Goal: Communication & Community: Answer question/provide support

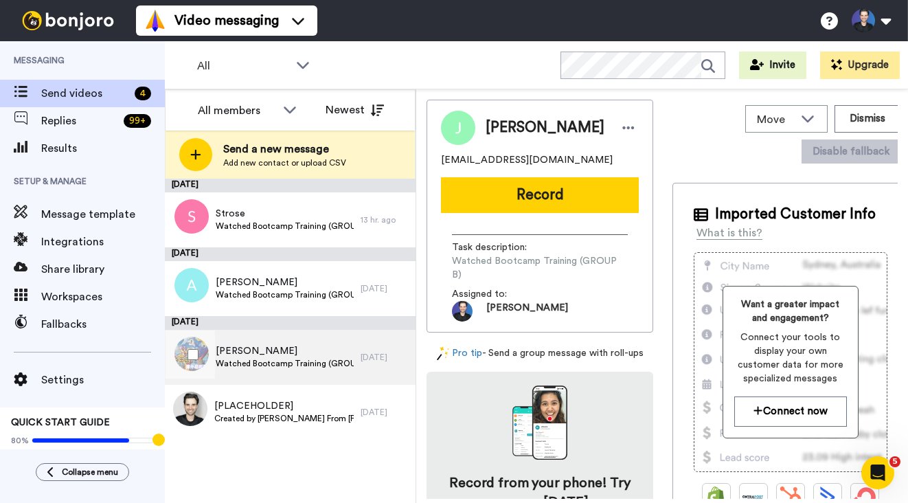
click at [257, 353] on span "[PERSON_NAME]" at bounding box center [285, 351] width 138 height 14
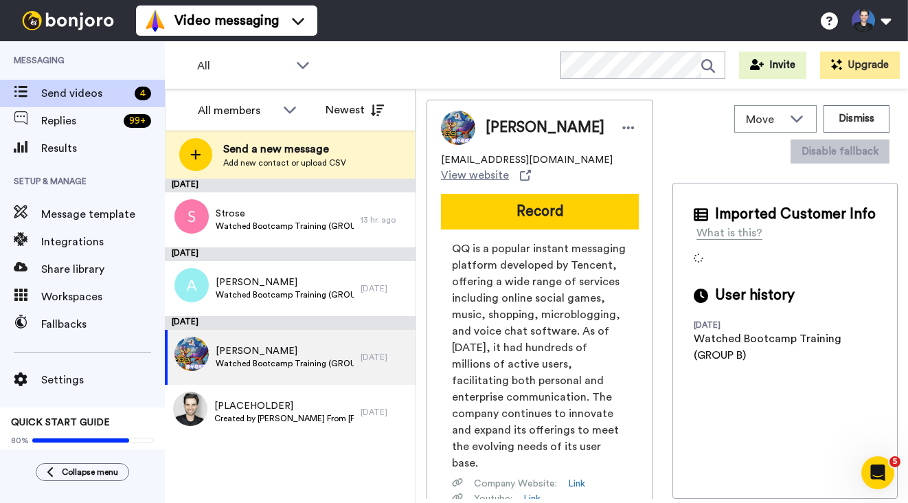
click at [426, 345] on div "Locke 2535462360@qq.com View website Record QQ is a popular instant messaging p…" at bounding box center [539, 366] width 227 height 533
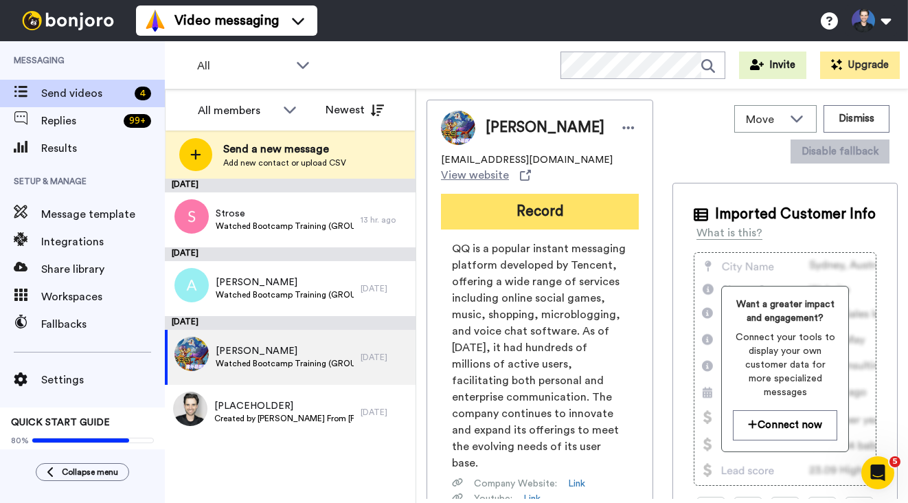
click at [553, 215] on button "Record" at bounding box center [540, 212] width 198 height 36
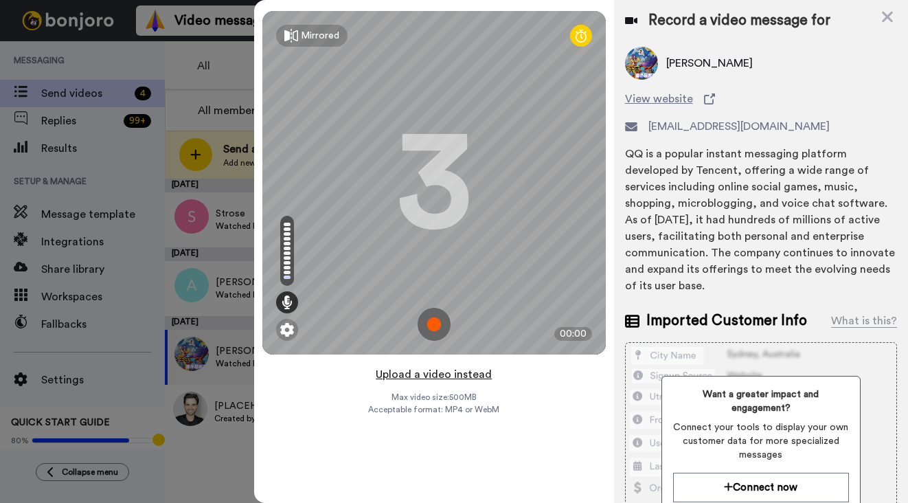
click at [473, 373] on button "Upload a video instead" at bounding box center [433, 374] width 124 height 18
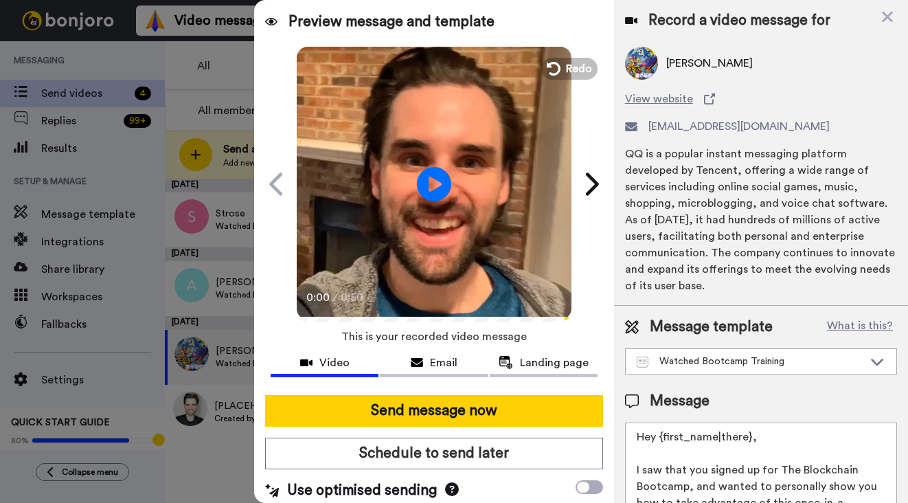
click at [457, 277] on video at bounding box center [434, 182] width 275 height 275
click at [493, 235] on video at bounding box center [434, 182] width 275 height 275
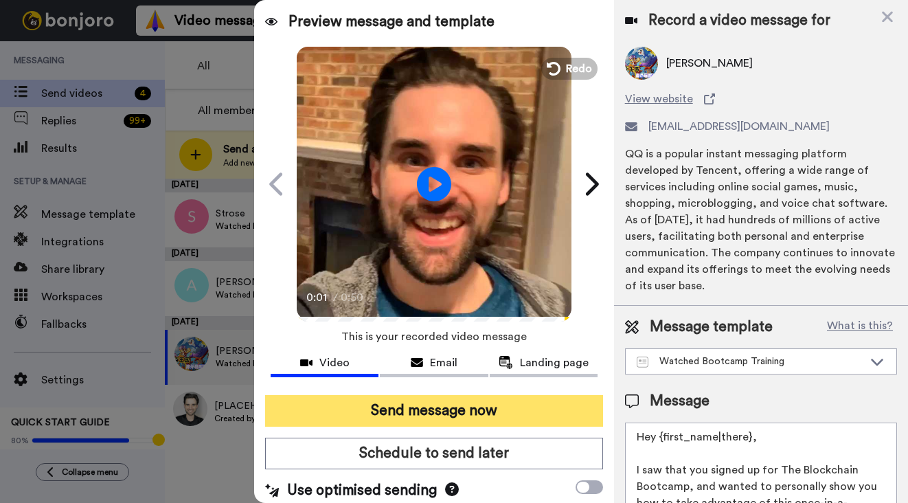
click at [480, 395] on button "Send message now" at bounding box center [434, 411] width 338 height 32
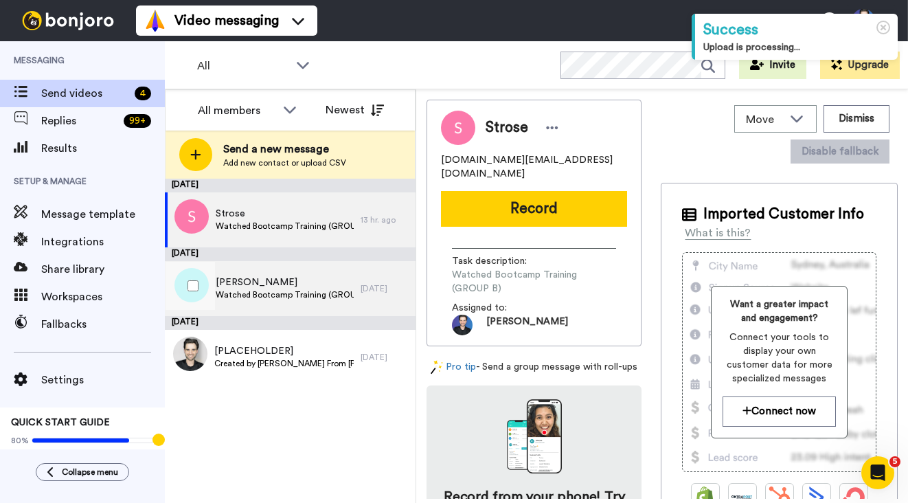
click at [345, 289] on span "Watched Bootcamp Training (GROUP A)" at bounding box center [285, 294] width 138 height 11
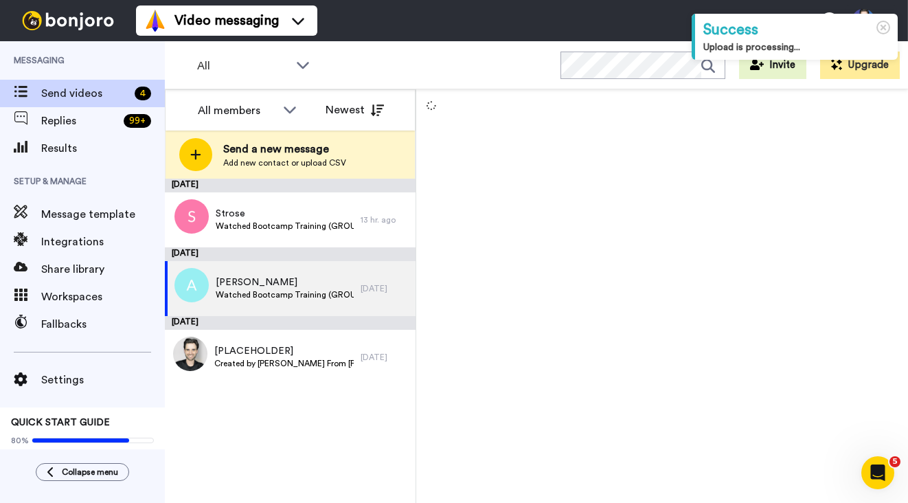
click at [392, 410] on div "August 25 Strose Watched Bootcamp Training (GROUP B) 13 hr. ago August 24 Amaan…" at bounding box center [290, 340] width 251 height 324
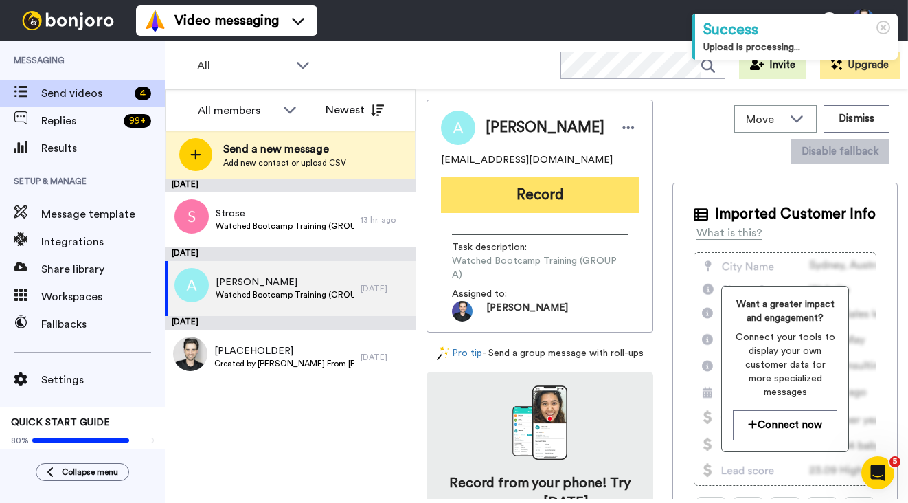
click at [530, 188] on button "Record" at bounding box center [540, 195] width 198 height 36
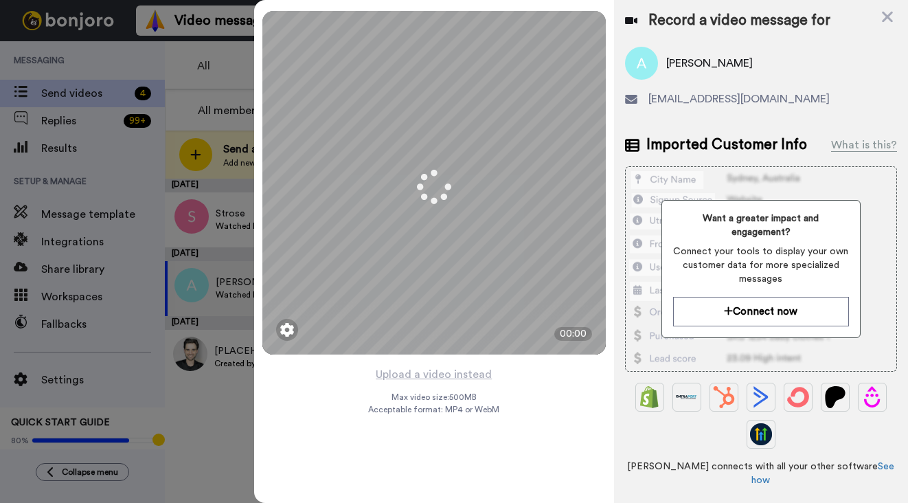
click at [507, 370] on div "Mirrored Redo 3 00:00 Upload a video instead Max video size: 500 MB Acceptable …" at bounding box center [434, 251] width 360 height 503
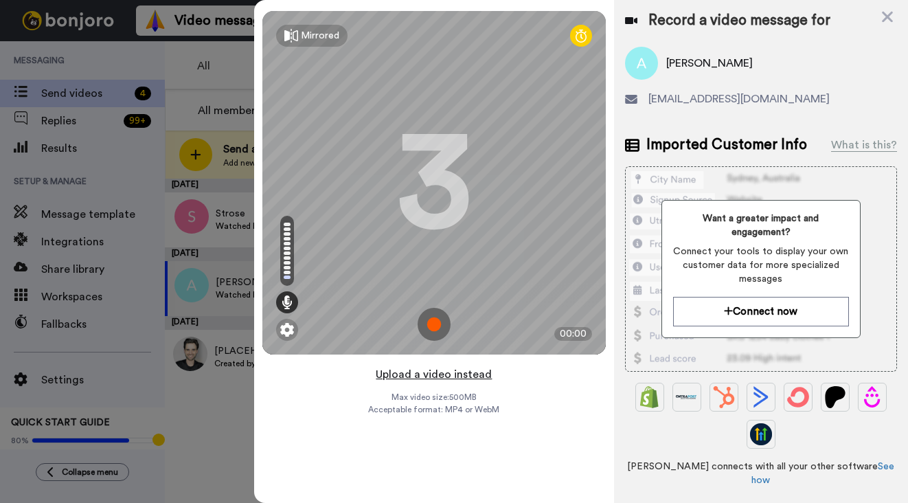
click at [474, 376] on button "Upload a video instead" at bounding box center [433, 374] width 124 height 18
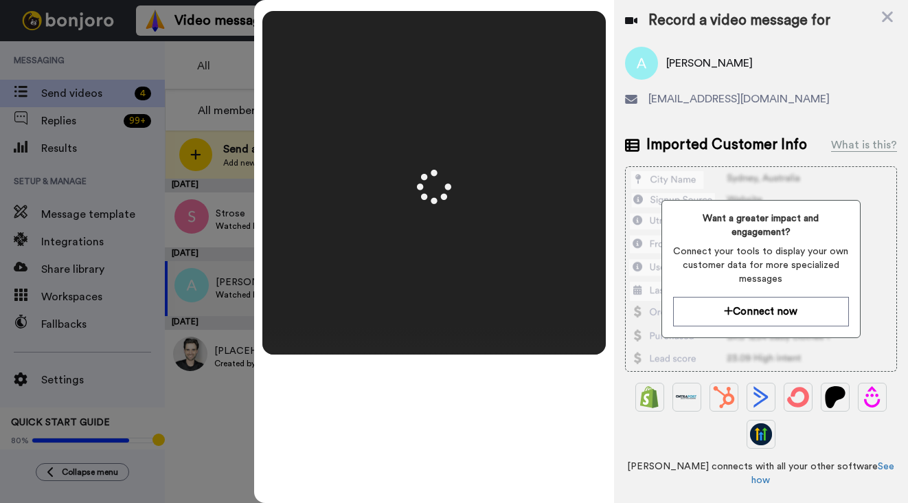
click at [606, 315] on div "Mirrored Redo 3 00:55" at bounding box center [434, 251] width 360 height 503
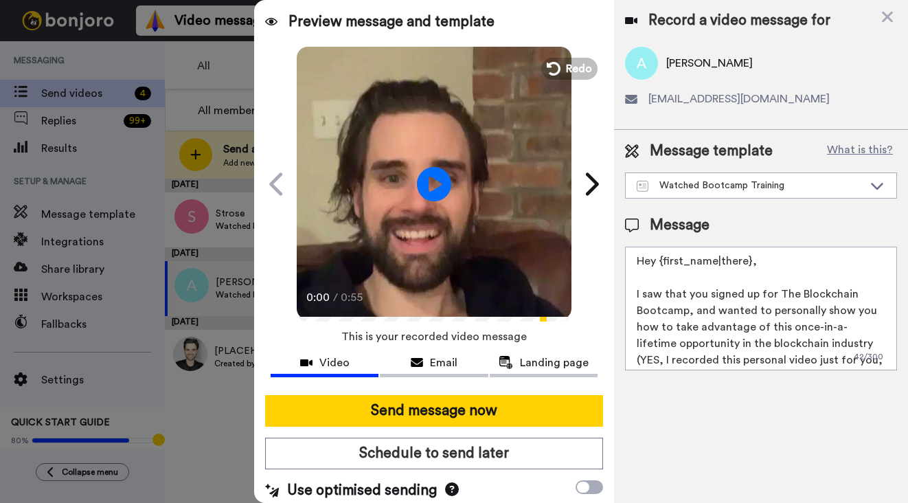
click at [538, 261] on video at bounding box center [434, 182] width 275 height 275
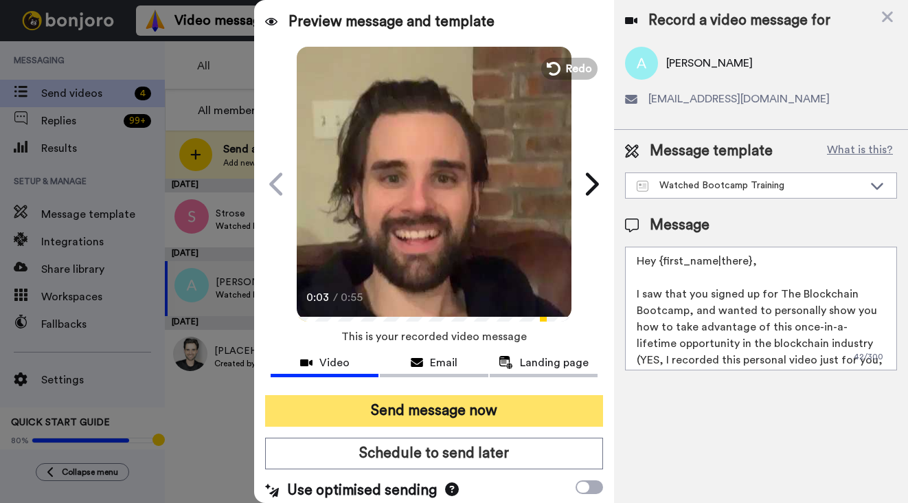
click at [518, 400] on button "Send message now" at bounding box center [434, 411] width 338 height 32
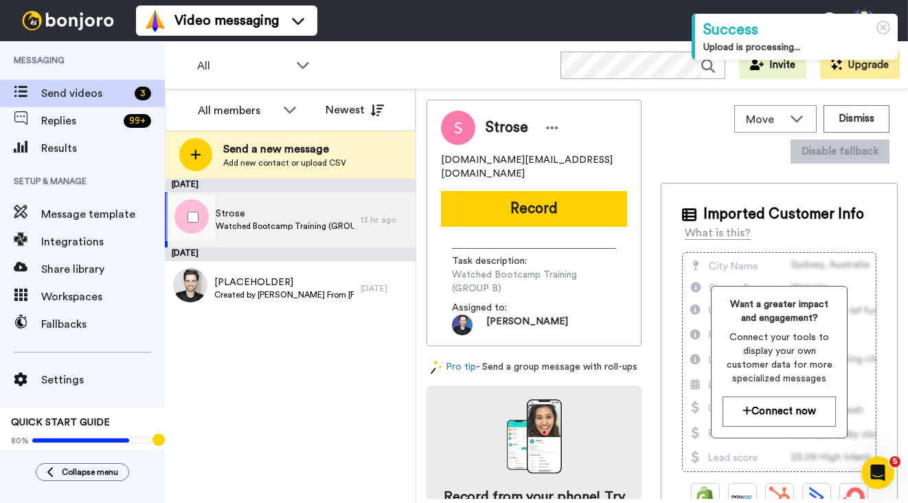
click at [360, 208] on div "Strose Watched Bootcamp Training (GROUP B)" at bounding box center [263, 219] width 196 height 55
click at [421, 156] on div "Move WORKSPACES View all Default Bootcamp Onboarding Blockchain Mastery Univers…" at bounding box center [662, 295] width 492 height 413
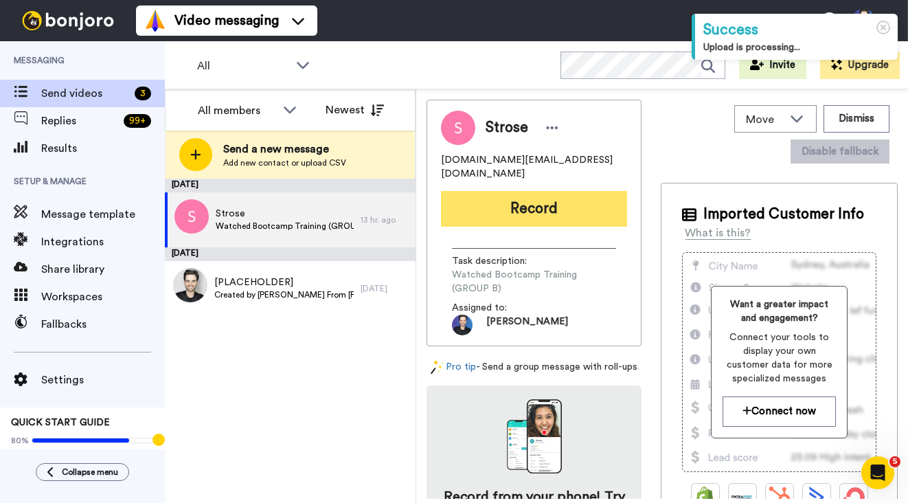
click at [489, 194] on button "Record" at bounding box center [534, 209] width 186 height 36
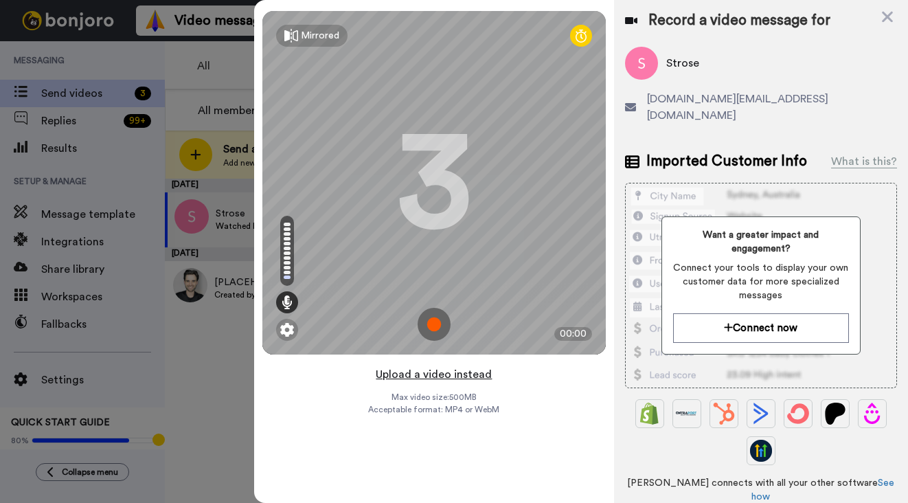
click at [484, 376] on button "Upload a video instead" at bounding box center [433, 374] width 124 height 18
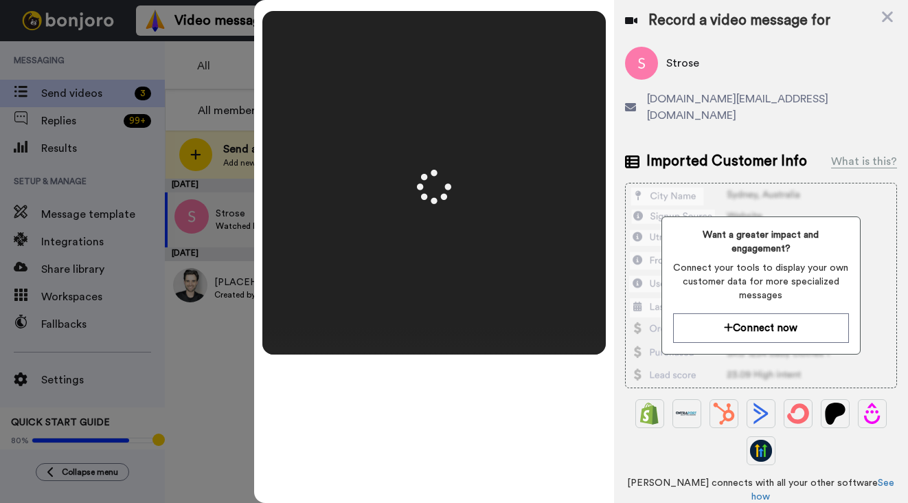
click at [617, 298] on div "Record a video message for Strose [DOMAIN_NAME][EMAIL_ADDRESS][DOMAIN_NAME] Imp…" at bounding box center [761, 297] width 294 height 595
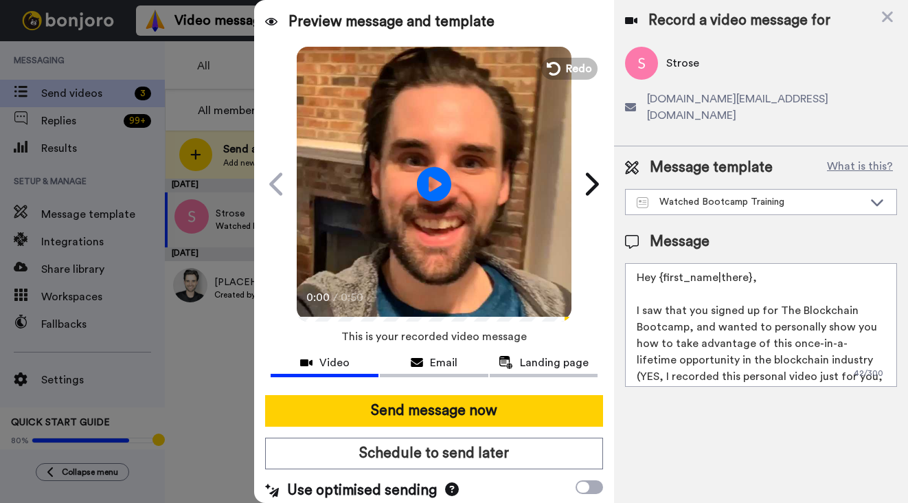
click at [483, 270] on video at bounding box center [434, 182] width 275 height 275
click at [485, 282] on video at bounding box center [434, 182] width 275 height 275
click at [510, 253] on video at bounding box center [434, 182] width 275 height 275
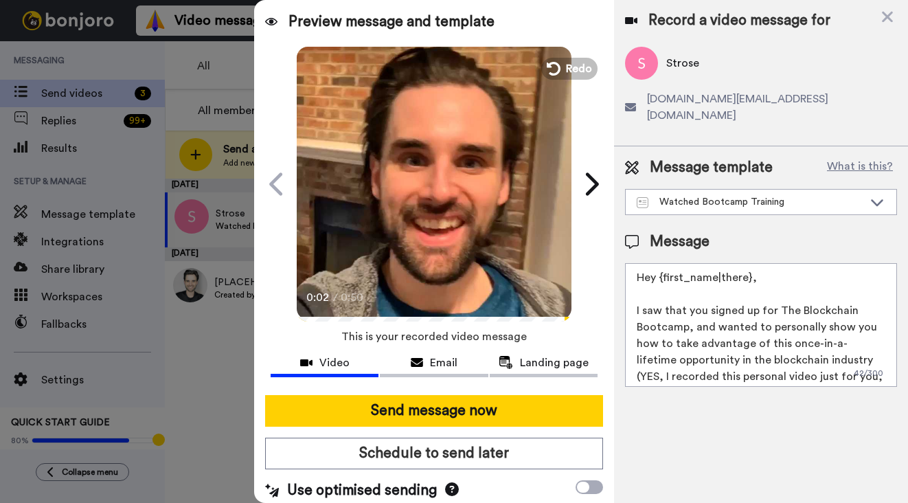
click at [510, 253] on video at bounding box center [434, 182] width 275 height 275
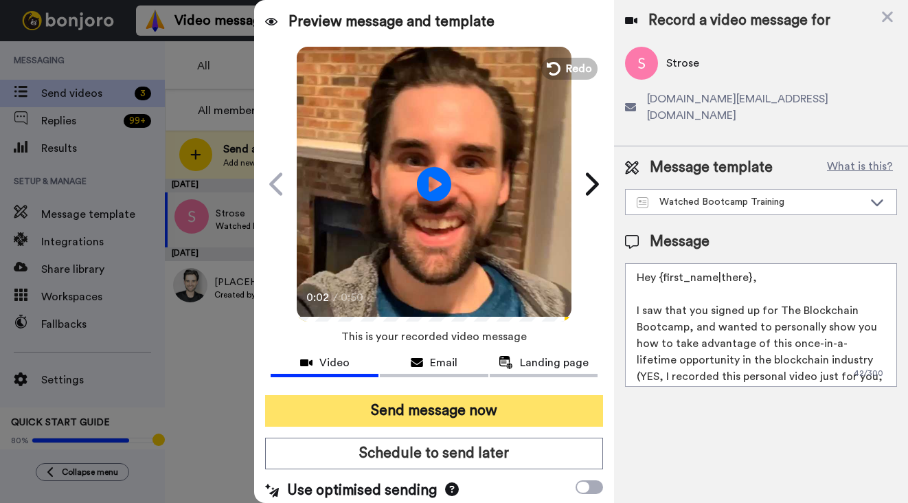
click at [519, 399] on button "Send message now" at bounding box center [434, 411] width 338 height 32
